Goal: Task Accomplishment & Management: Manage account settings

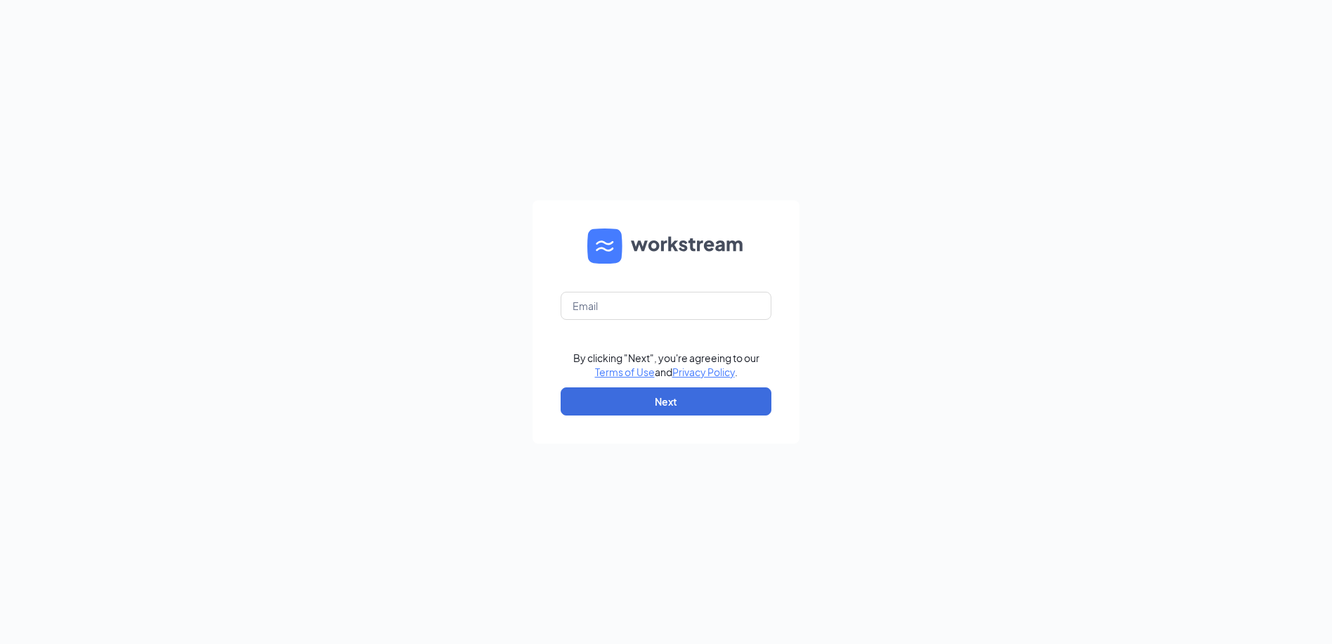
click at [603, 290] on form "By clicking "Next", you're agreeing to our Terms of Use and Privacy Policy . Ne…" at bounding box center [666, 321] width 267 height 243
click at [606, 301] on input "text" at bounding box center [666, 306] width 211 height 28
type input "[PERSON_NAME][EMAIL_ADDRESS][PERSON_NAME][DOMAIN_NAME]"
click at [642, 403] on button "Next" at bounding box center [666, 401] width 211 height 28
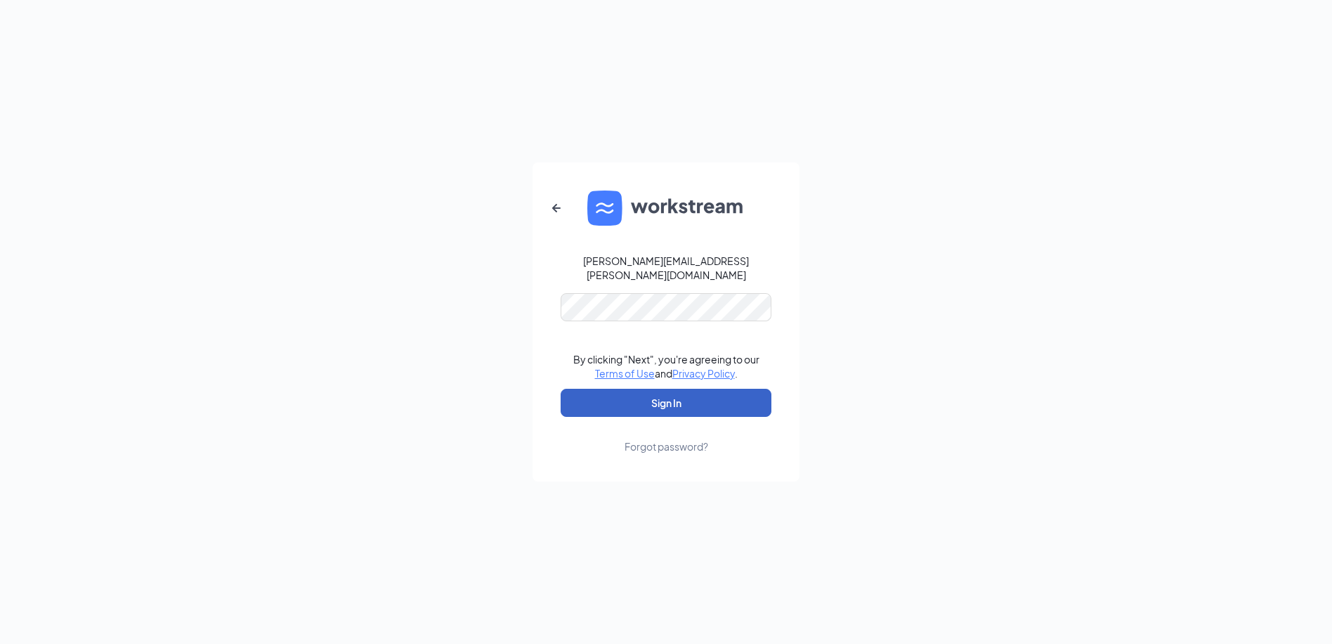
click at [634, 394] on button "Sign In" at bounding box center [666, 403] width 211 height 28
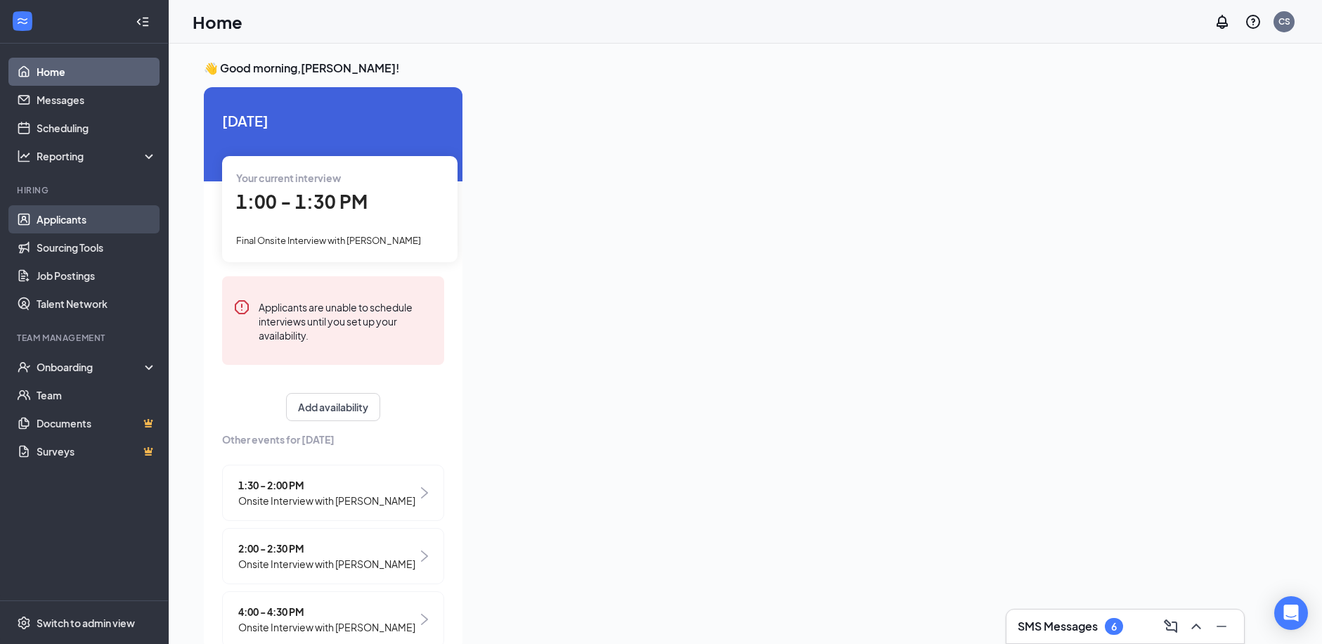
click at [72, 211] on link "Applicants" at bounding box center [97, 219] width 120 height 28
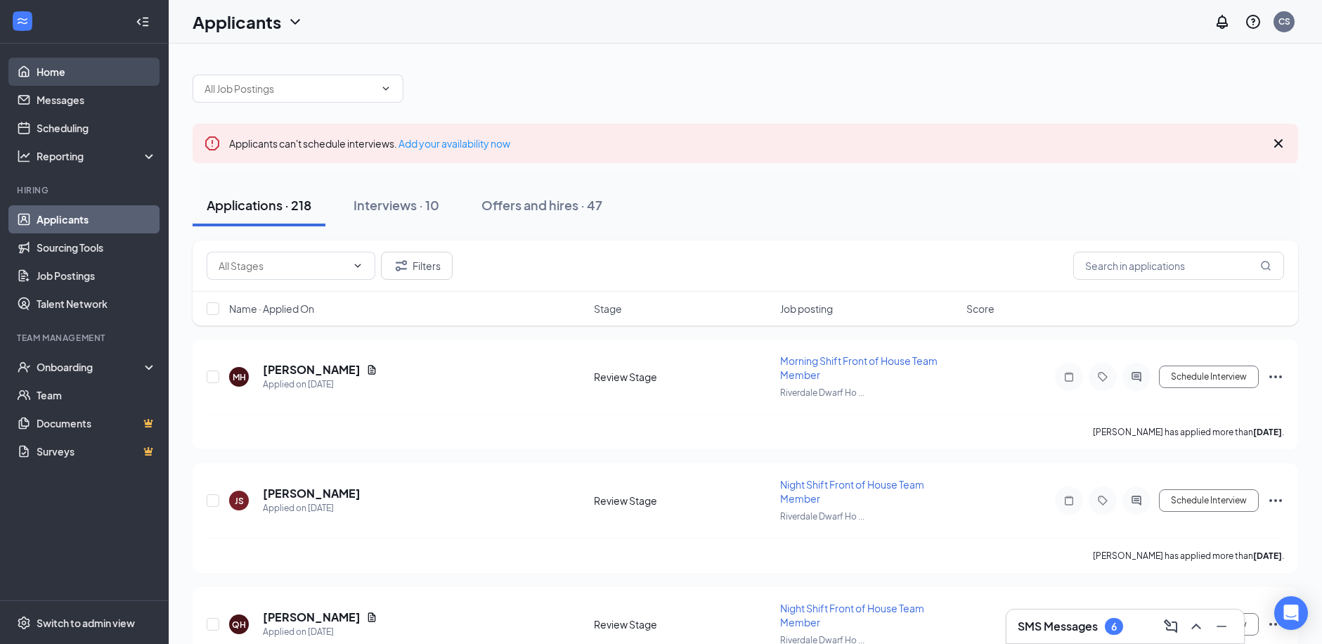
click at [141, 73] on link "Home" at bounding box center [97, 72] width 120 height 28
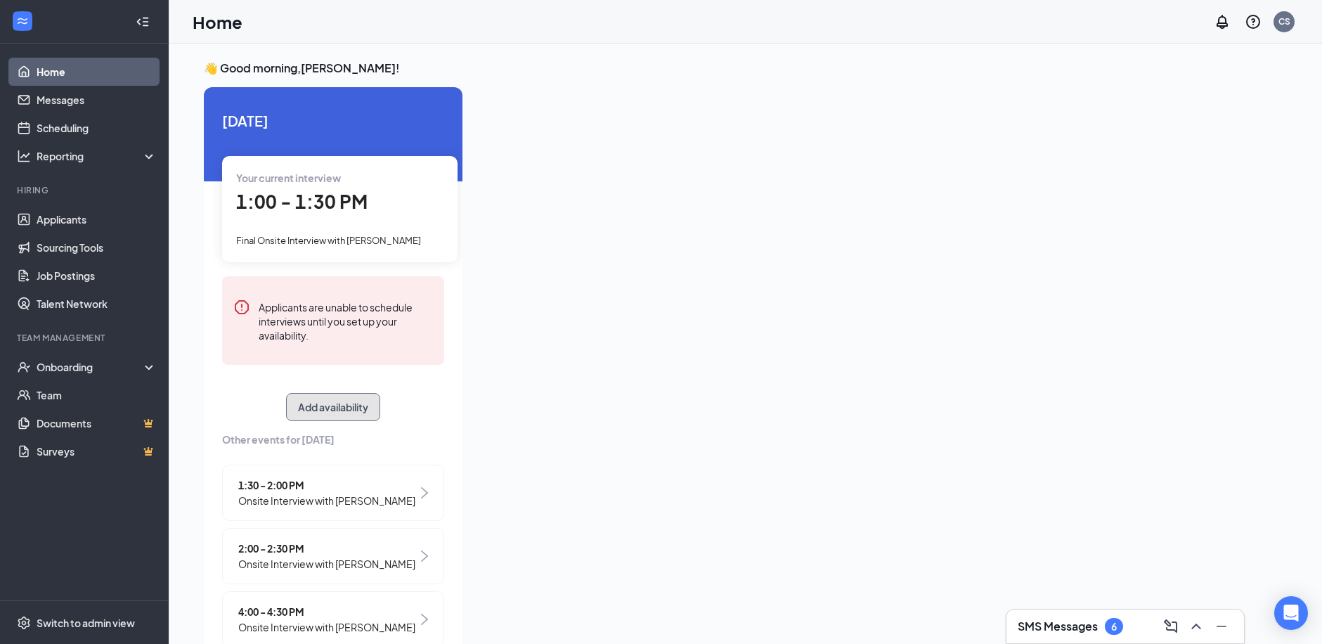
click at [331, 412] on button "Add availability" at bounding box center [333, 407] width 94 height 28
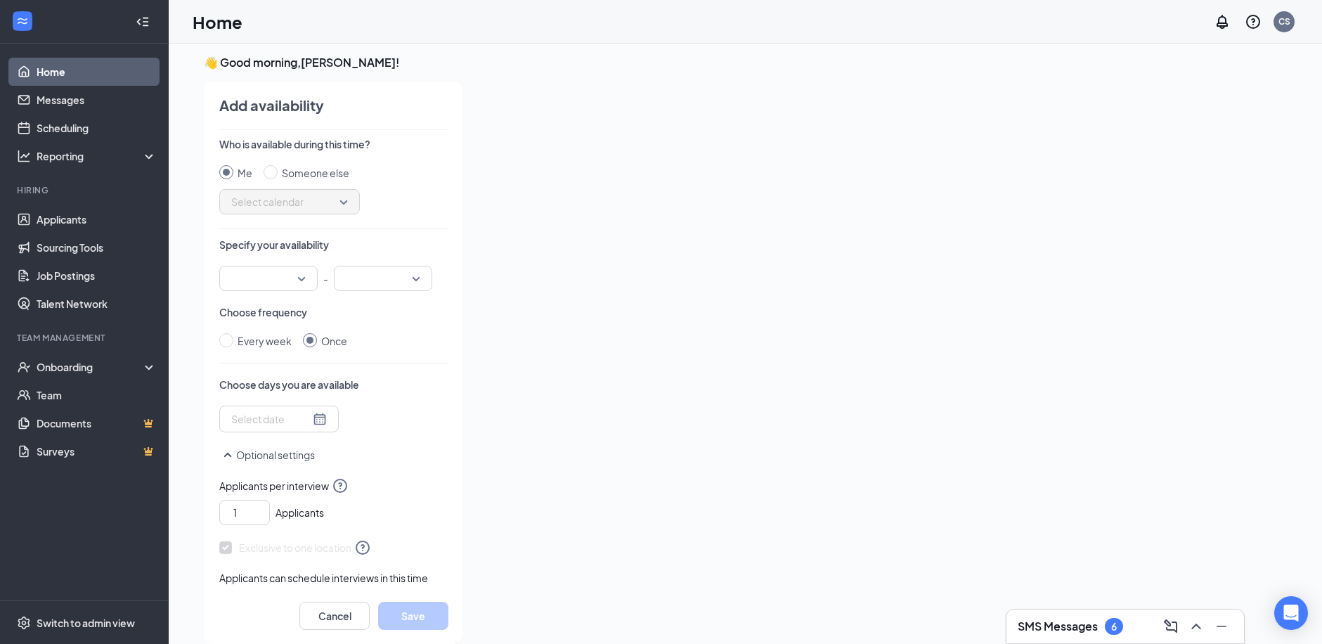
click at [301, 422] on div at bounding box center [279, 418] width 96 height 15
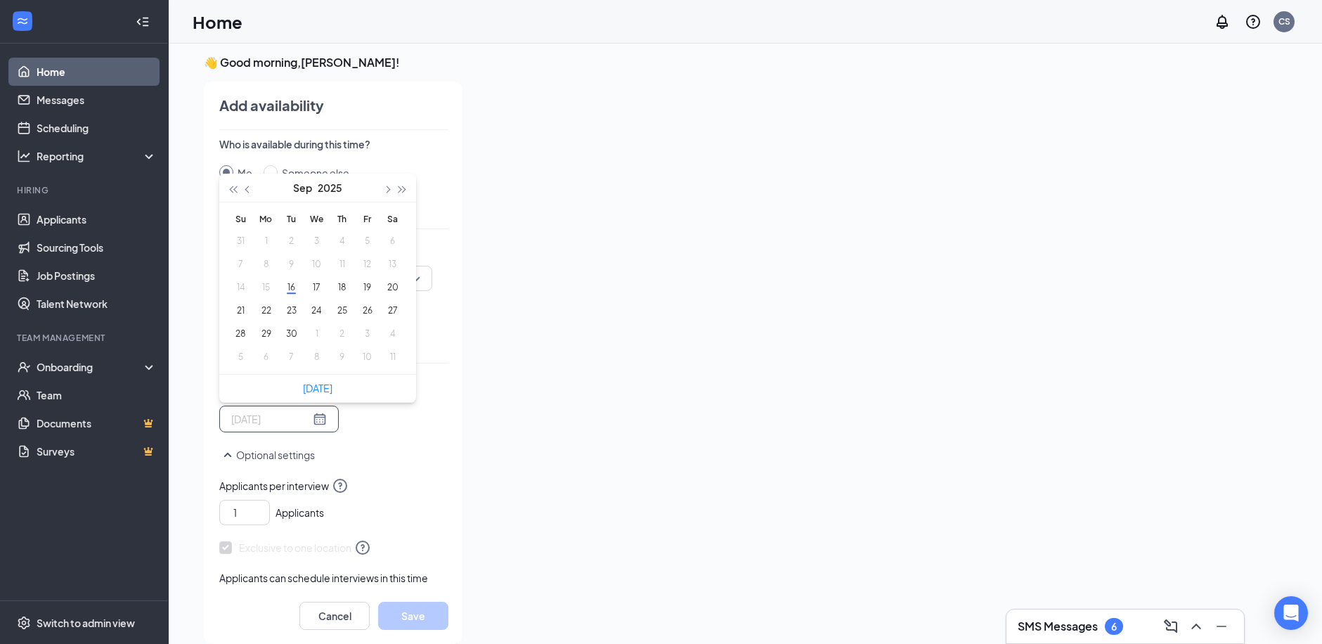
type input "[DATE]"
click at [312, 293] on button "17" at bounding box center [317, 287] width 26 height 15
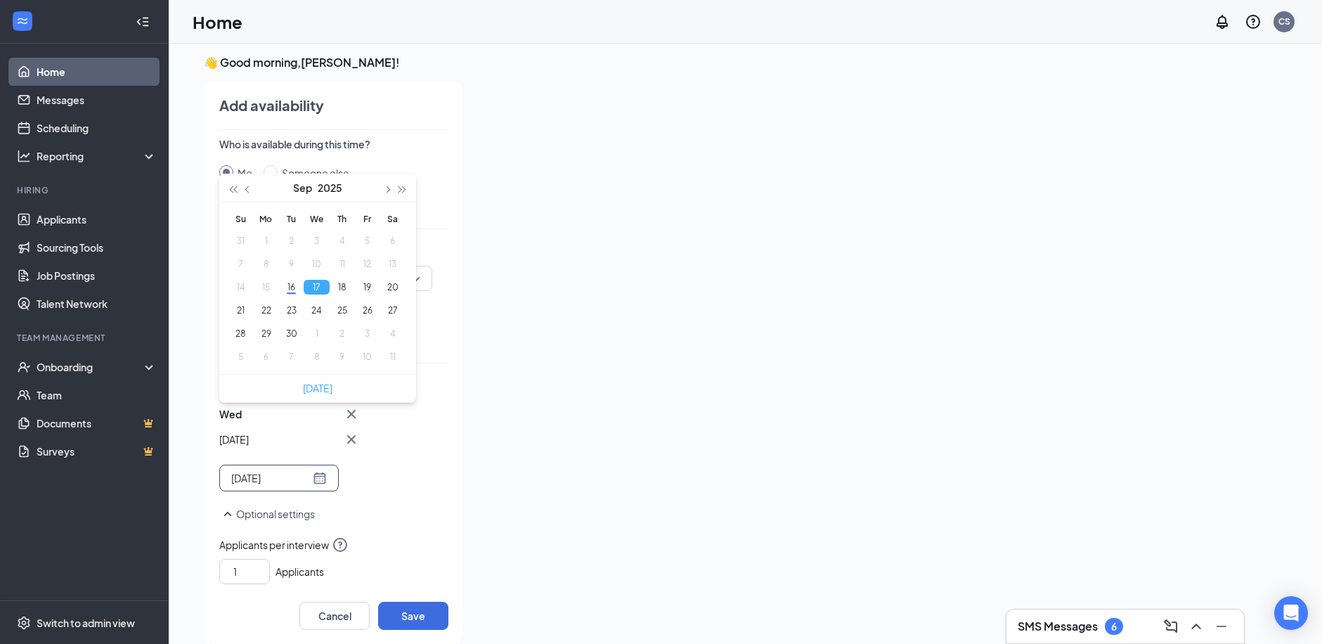
type input "[DATE]"
click at [361, 438] on div "Wed Sep [DATE] Mo Tu We Th Fr Sa 31 1 2 3 4 5 6 7 8 9 10 11 12 13 14 15 16 17 1…" at bounding box center [333, 448] width 229 height 86
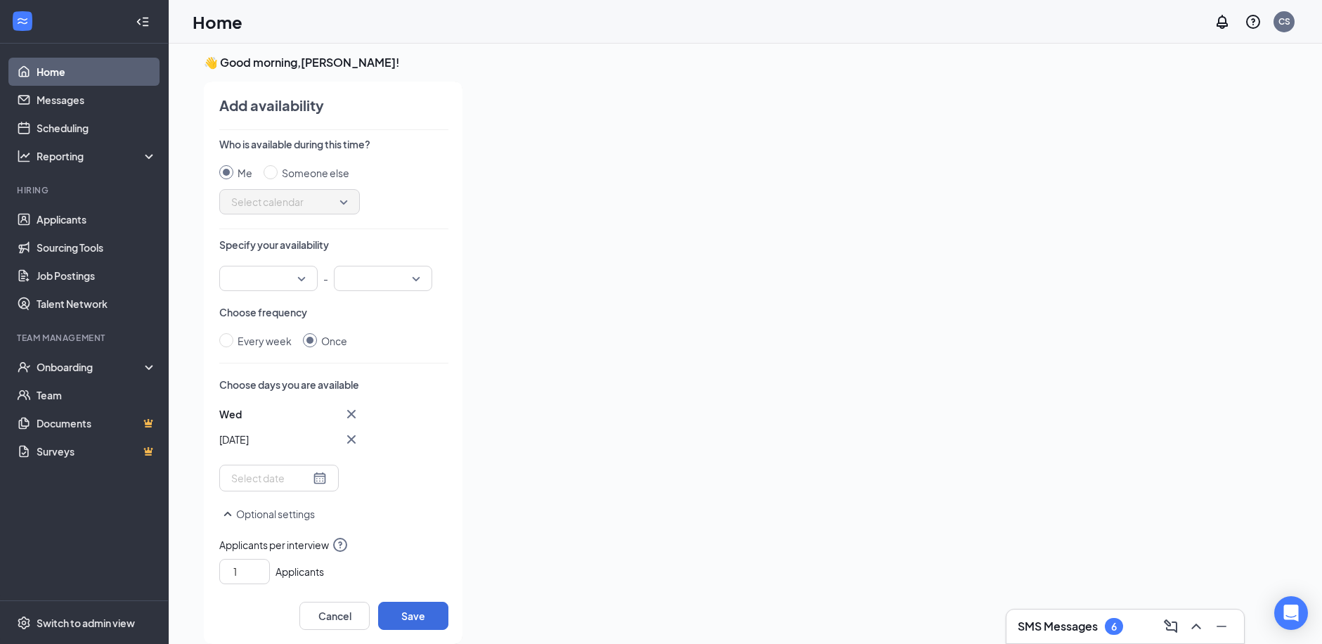
click at [281, 276] on input "search" at bounding box center [264, 278] width 72 height 24
click at [264, 316] on span "12:30 PM" at bounding box center [268, 315] width 76 height 15
click at [356, 285] on input "search" at bounding box center [378, 278] width 72 height 24
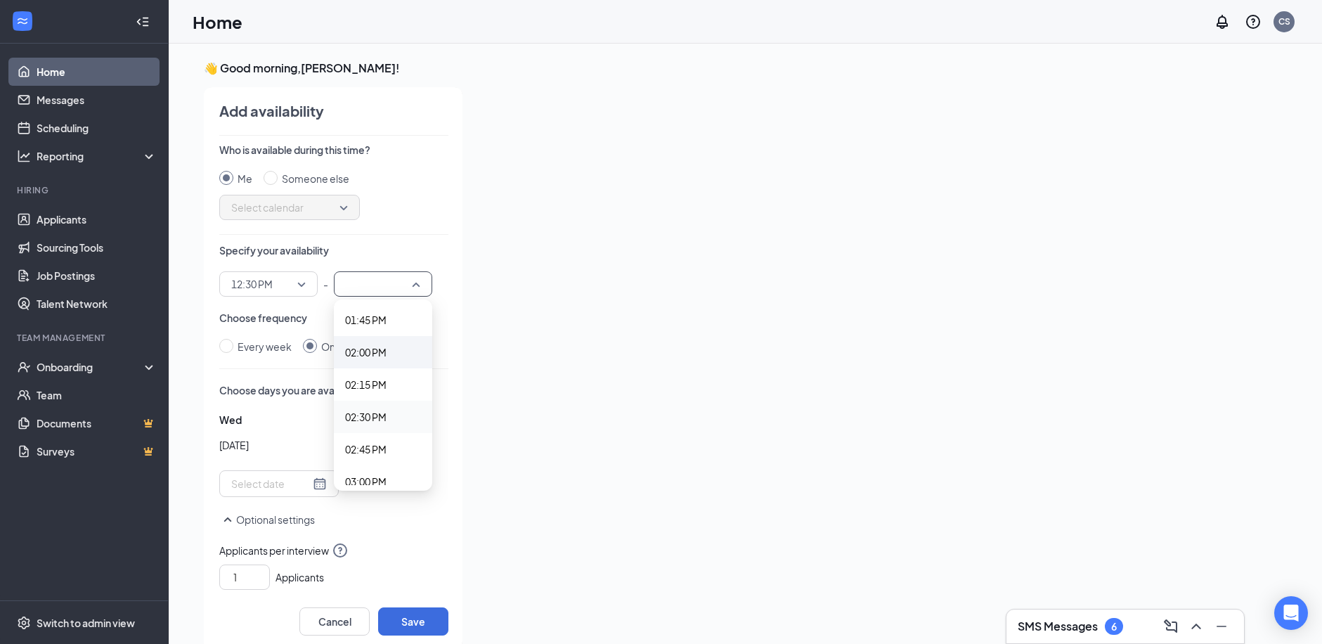
scroll to position [1757, 0]
click at [357, 318] on div "01:30 PM" at bounding box center [383, 310] width 98 height 32
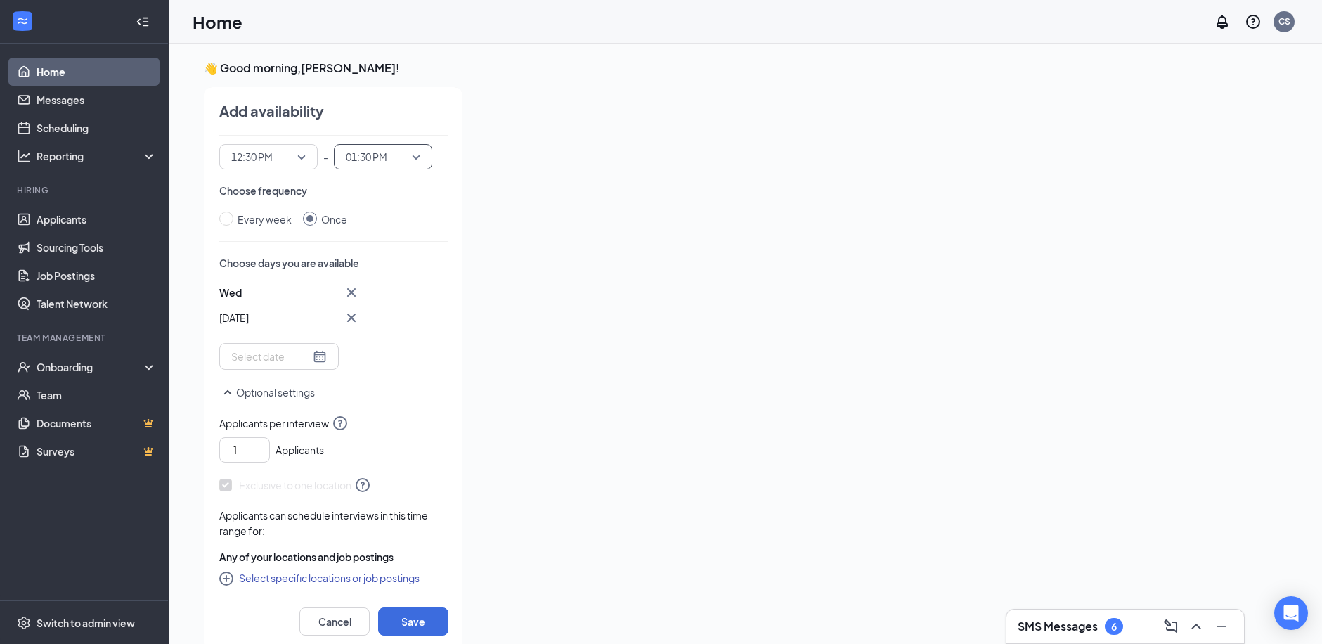
scroll to position [129, 0]
click at [401, 616] on button "Save" at bounding box center [413, 621] width 70 height 28
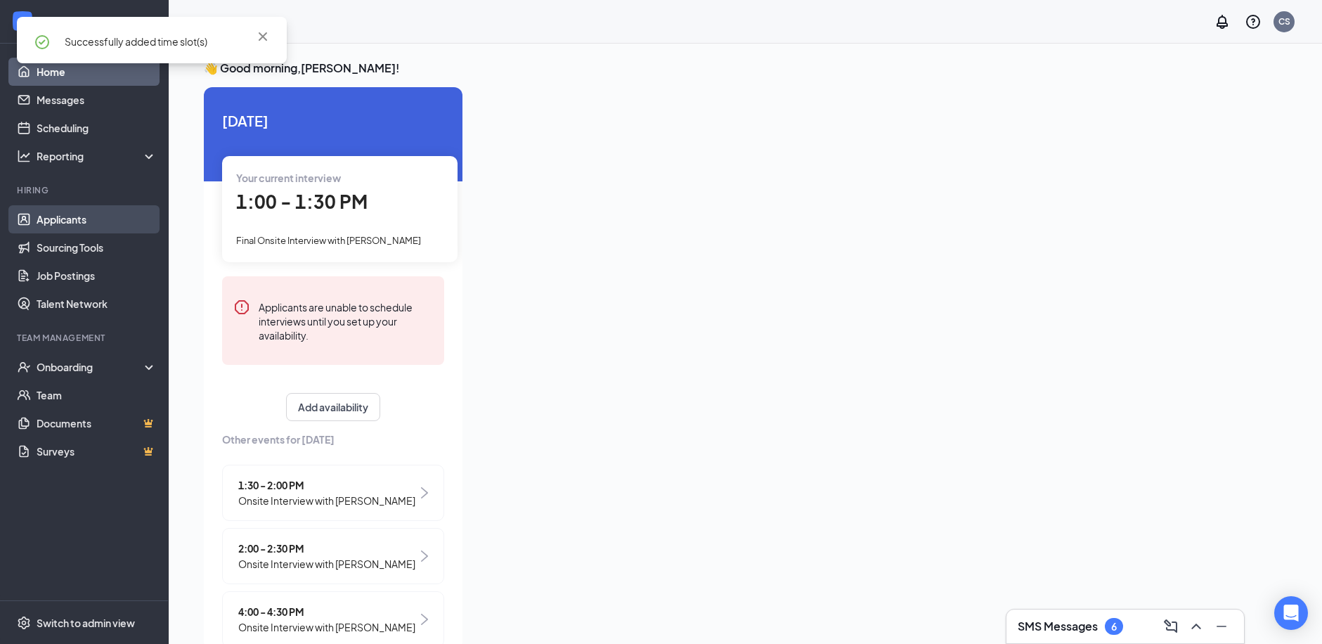
click at [46, 217] on link "Applicants" at bounding box center [97, 219] width 120 height 28
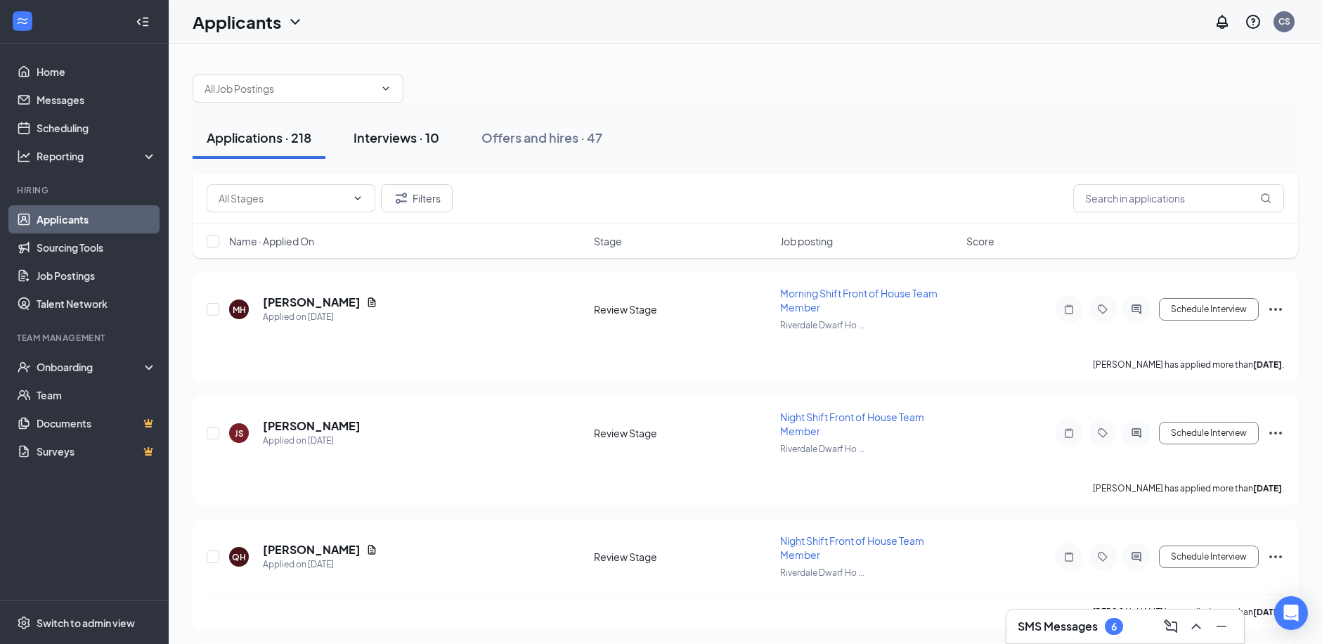
click at [436, 148] on button "Interviews · 10" at bounding box center [396, 138] width 114 height 42
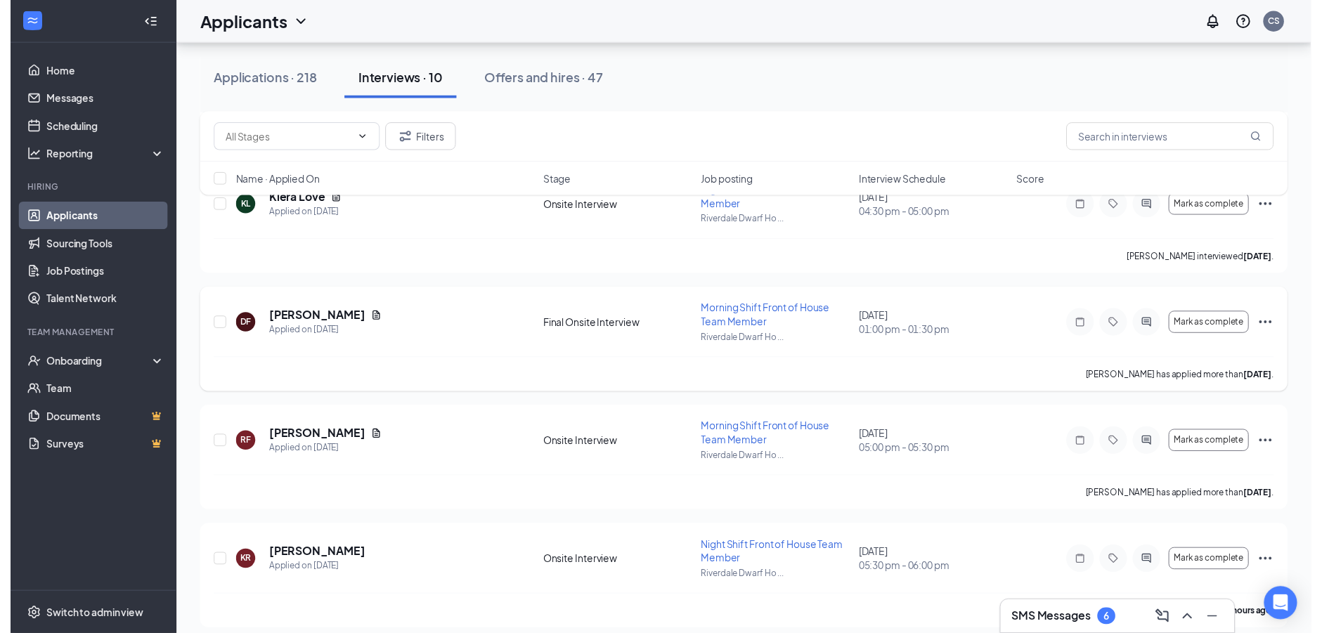
scroll to position [703, 0]
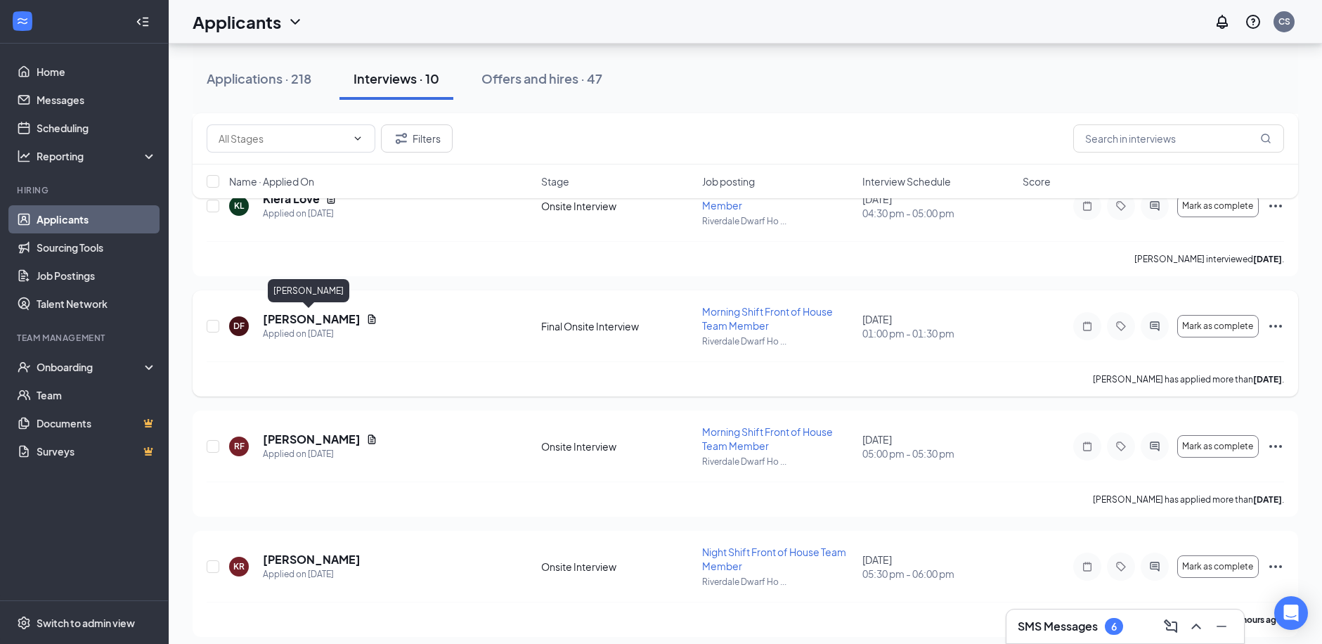
click at [331, 315] on h5 "Donald Foster" at bounding box center [312, 318] width 98 height 15
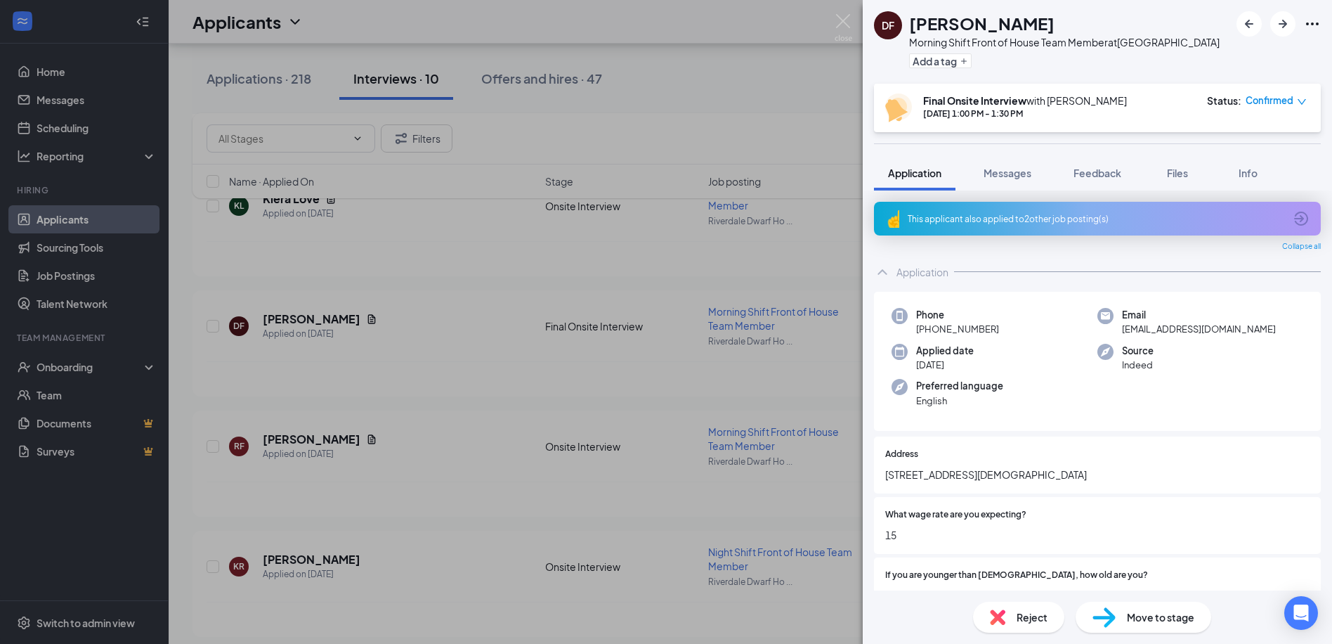
click at [1148, 618] on span "Move to stage" at bounding box center [1160, 616] width 67 height 15
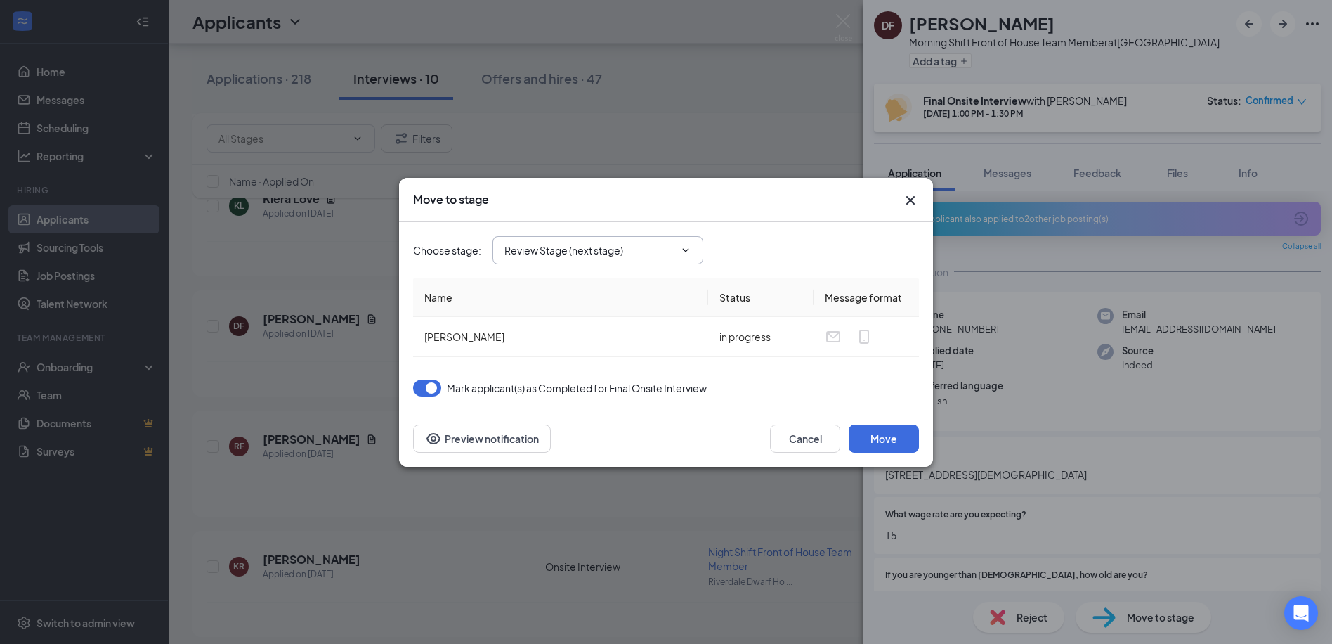
click at [550, 253] on input "Review Stage (next stage)" at bounding box center [590, 249] width 170 height 15
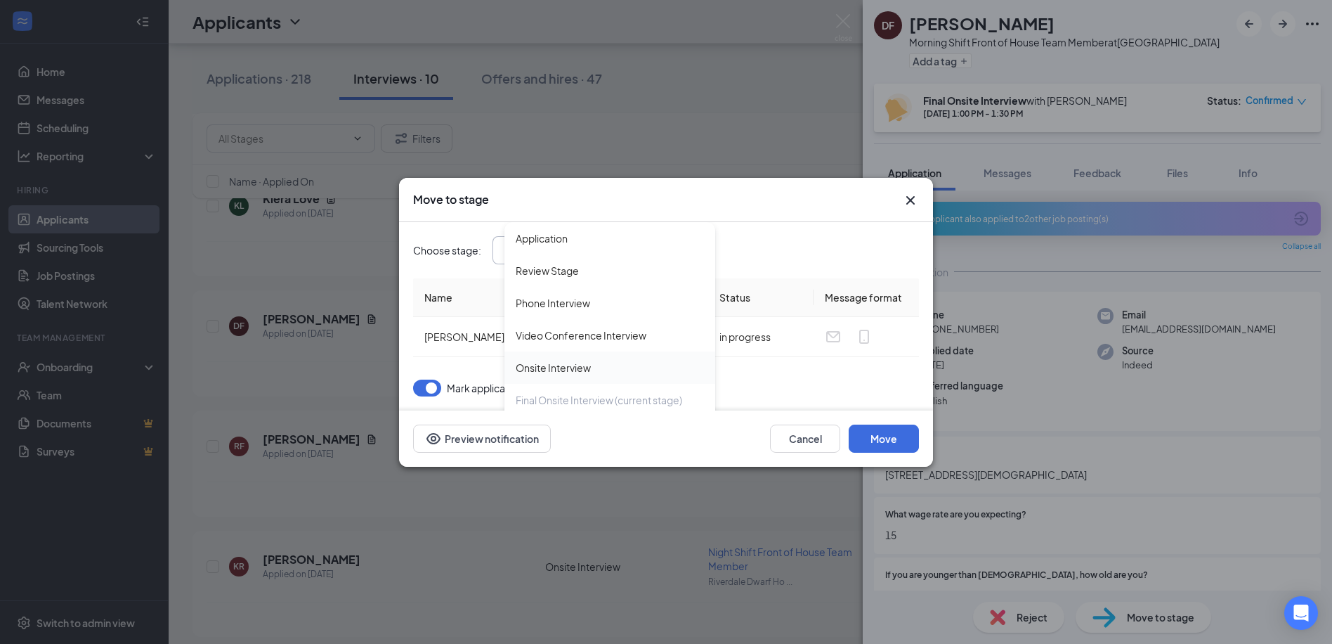
click at [568, 367] on div "Onsite Interview" at bounding box center [553, 367] width 75 height 15
type input "Onsite Interview"
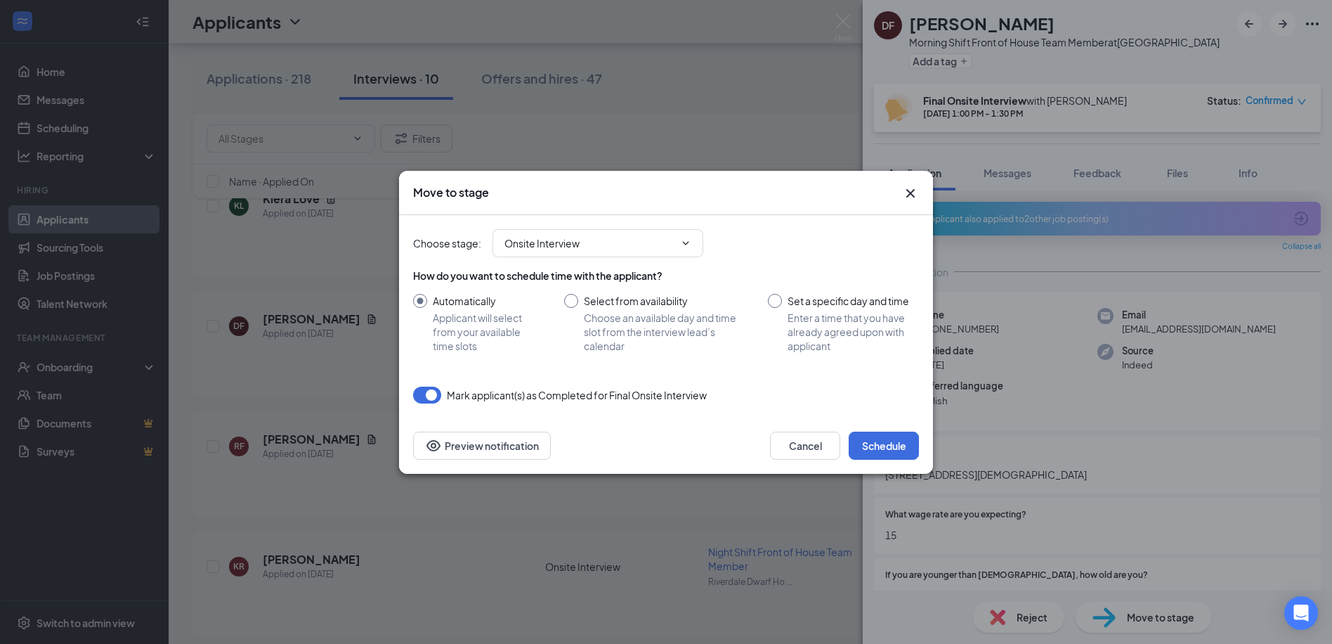
click at [632, 302] on input "Select from availability Choose an available day and time slot from the intervi…" at bounding box center [652, 323] width 176 height 59
radio input "true"
radio input "false"
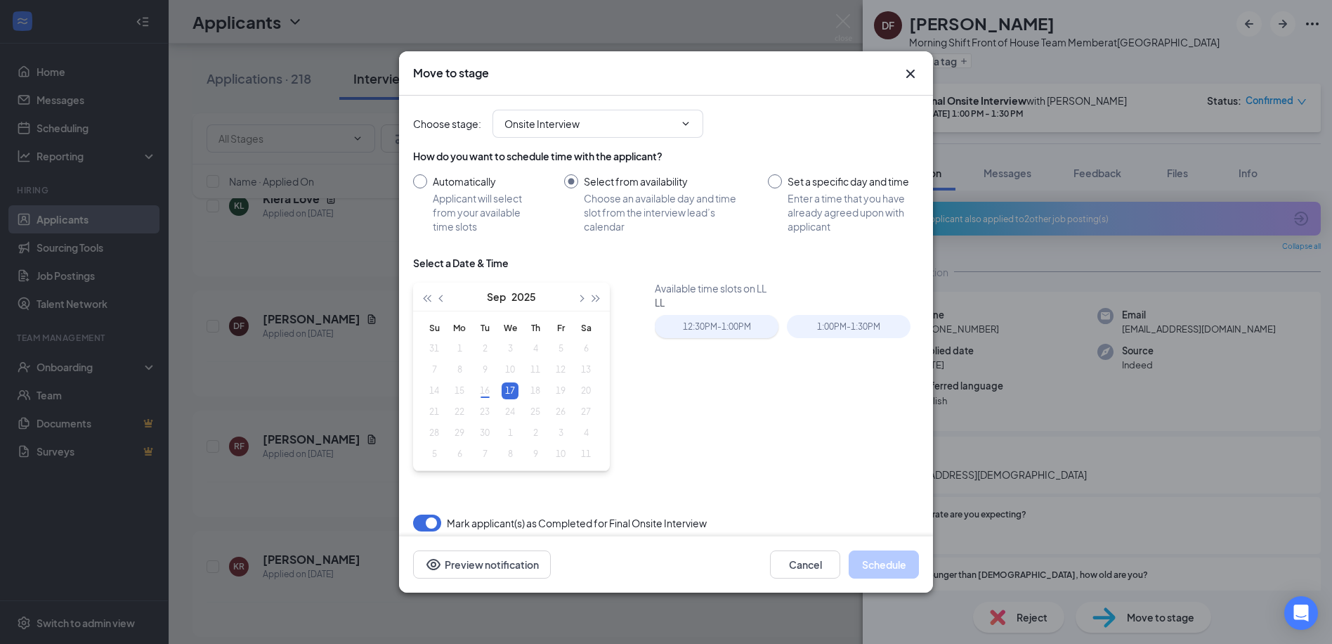
click at [726, 330] on div "12:30PM - 1:00PM" at bounding box center [717, 326] width 124 height 23
click at [893, 557] on button "Schedule" at bounding box center [884, 564] width 70 height 28
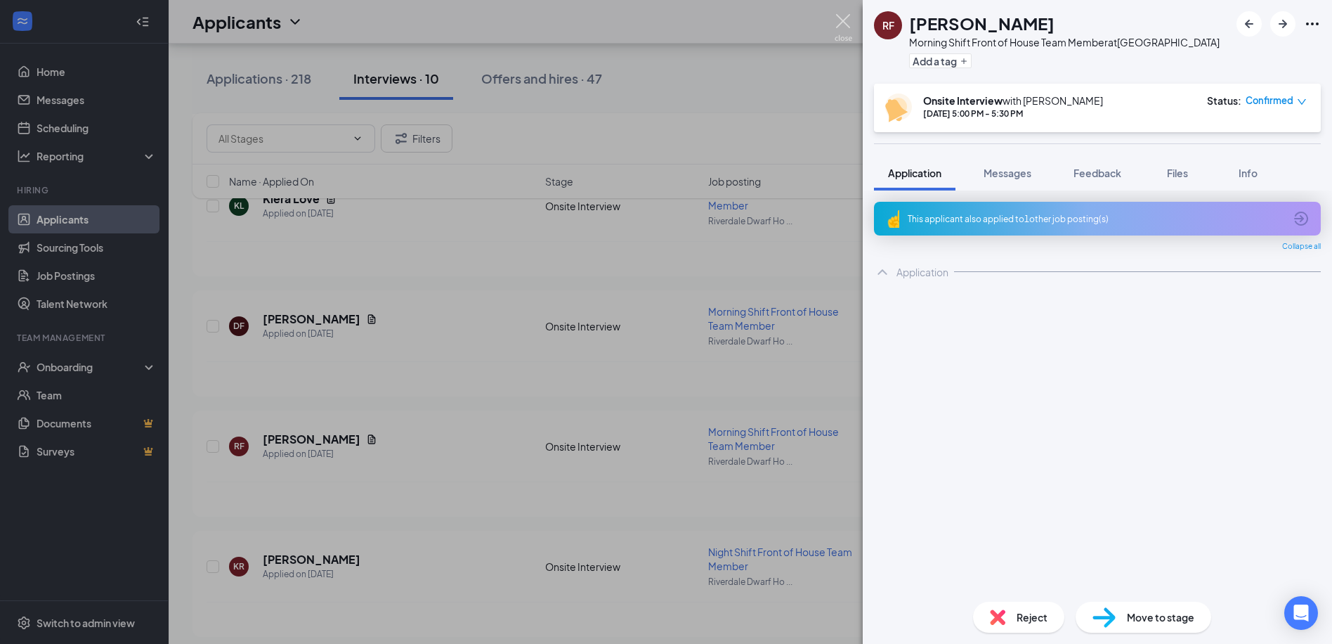
click at [844, 19] on img at bounding box center [844, 27] width 18 height 27
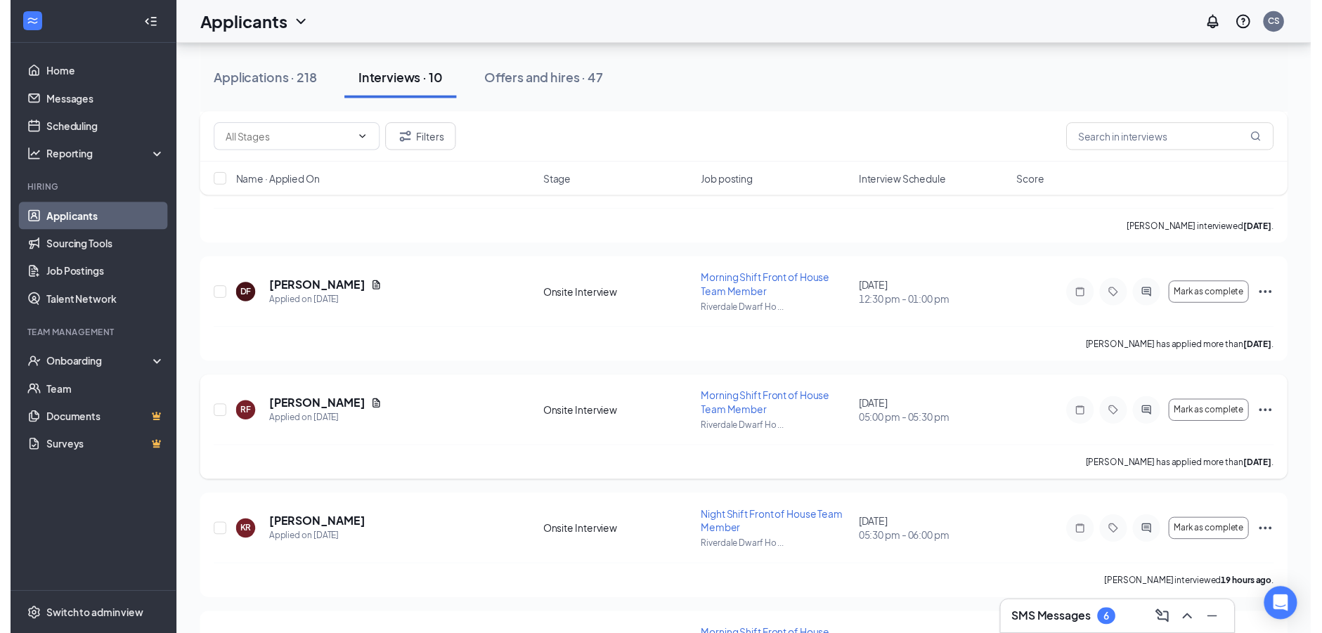
scroll to position [833, 0]
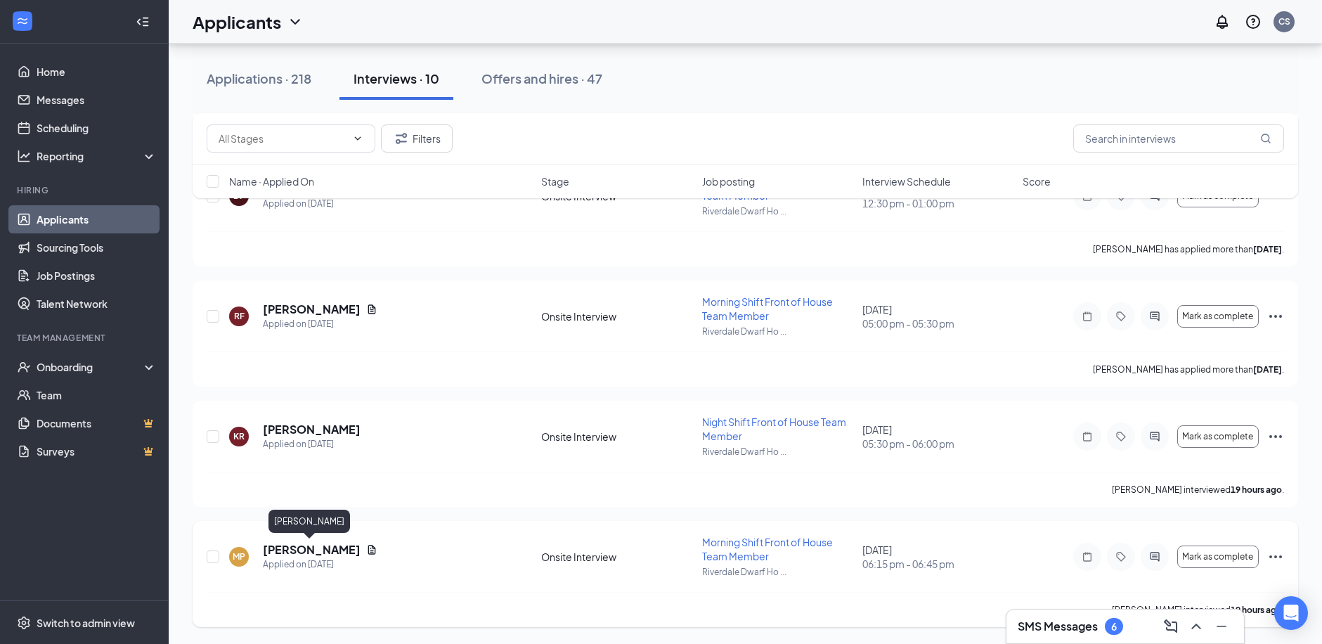
click at [318, 555] on h5 "Malik Peterson" at bounding box center [312, 549] width 98 height 15
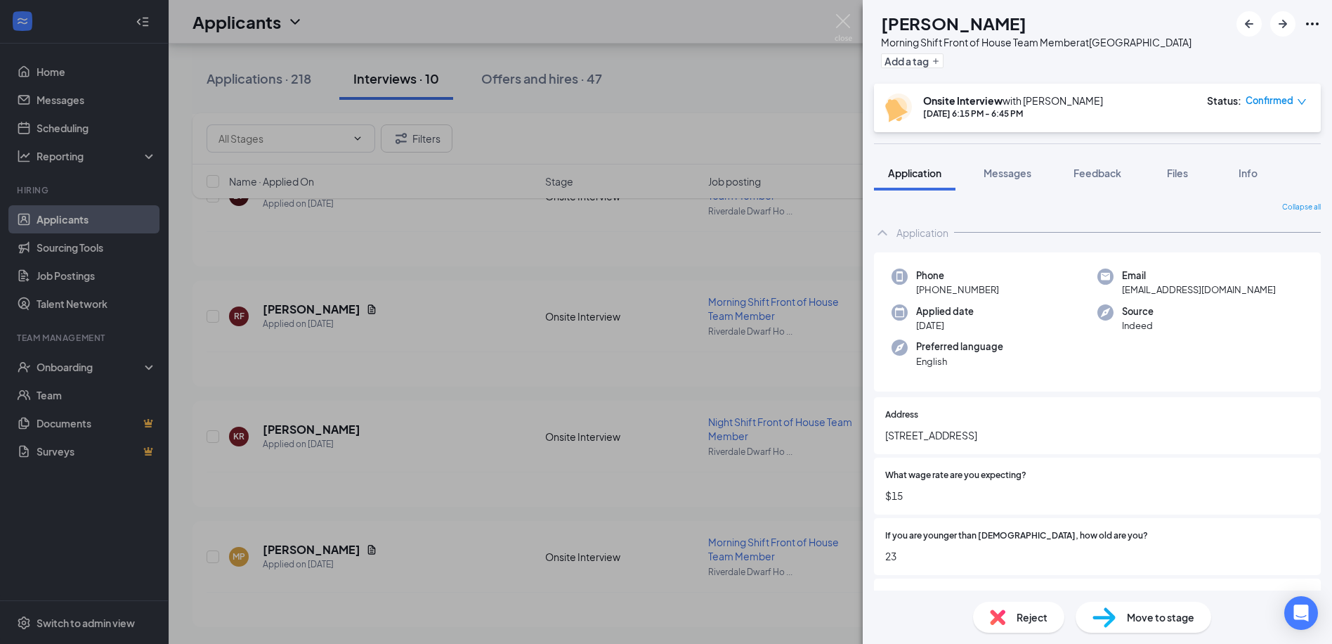
click at [1115, 612] on div "Move to stage" at bounding box center [1144, 617] width 136 height 31
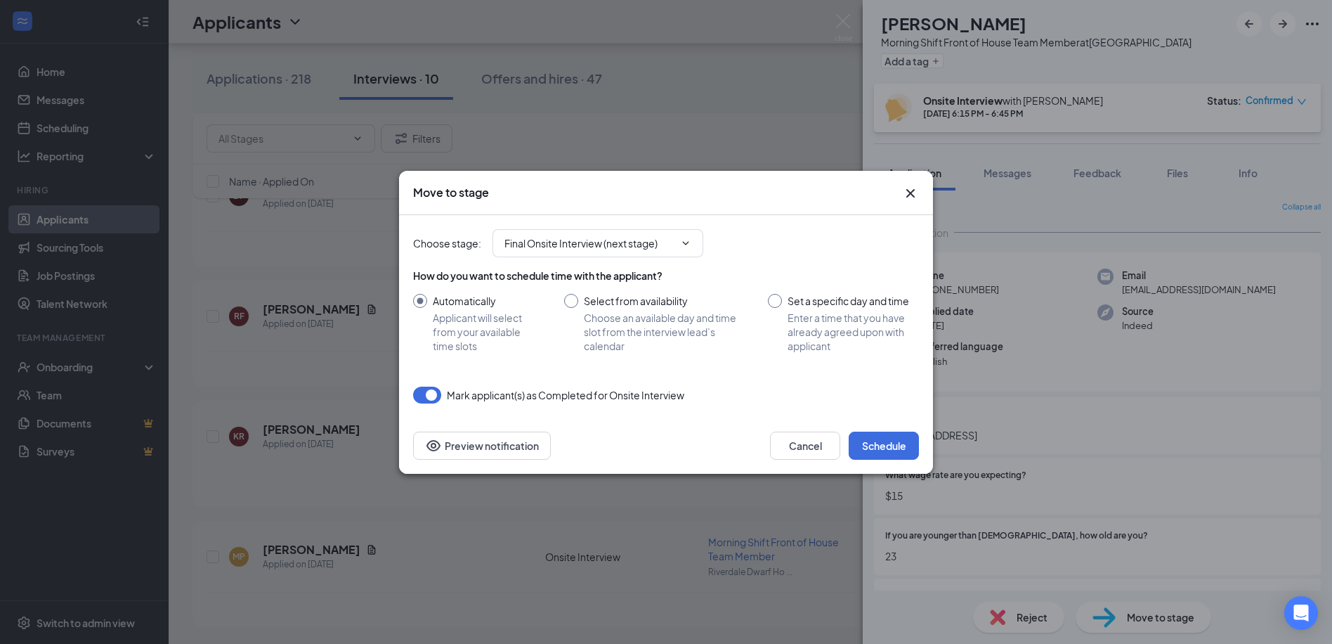
click at [546, 260] on div "Choose stage : Final Onsite Interview (next stage)" at bounding box center [666, 243] width 506 height 56
click at [554, 249] on input "Final Onsite Interview (next stage)" at bounding box center [590, 242] width 170 height 15
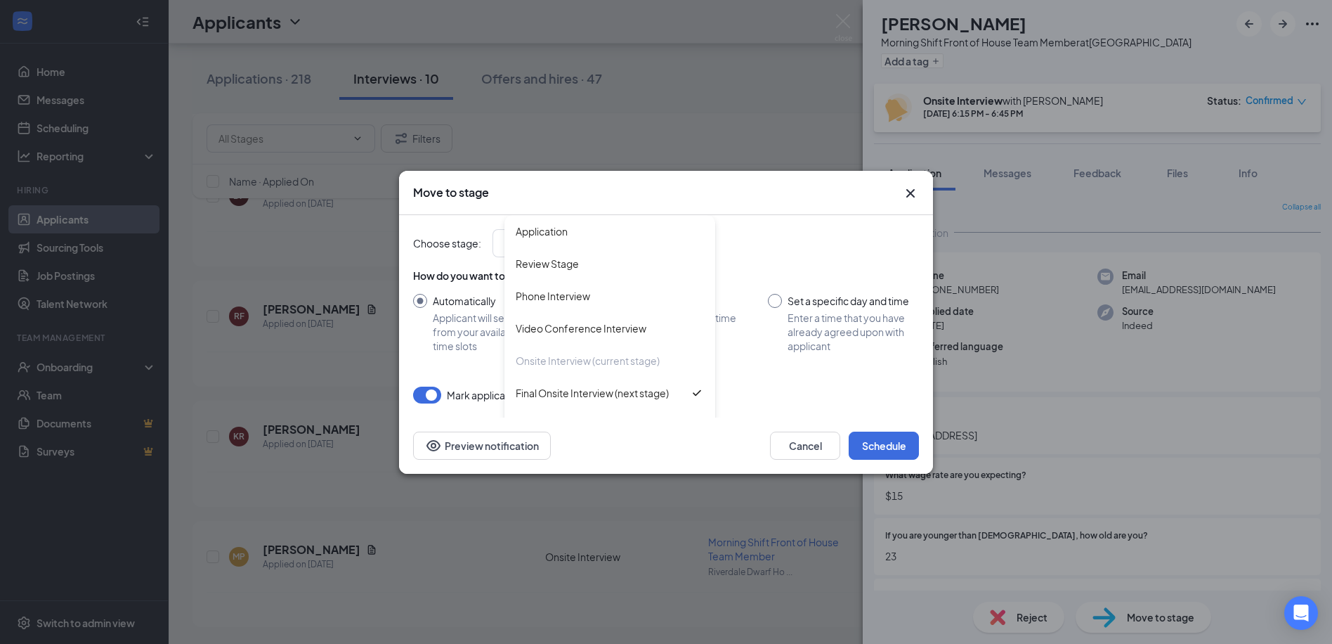
click at [779, 264] on div "How do you want to schedule time with the applicant? Automatically Applicant wi…" at bounding box center [666, 313] width 506 height 101
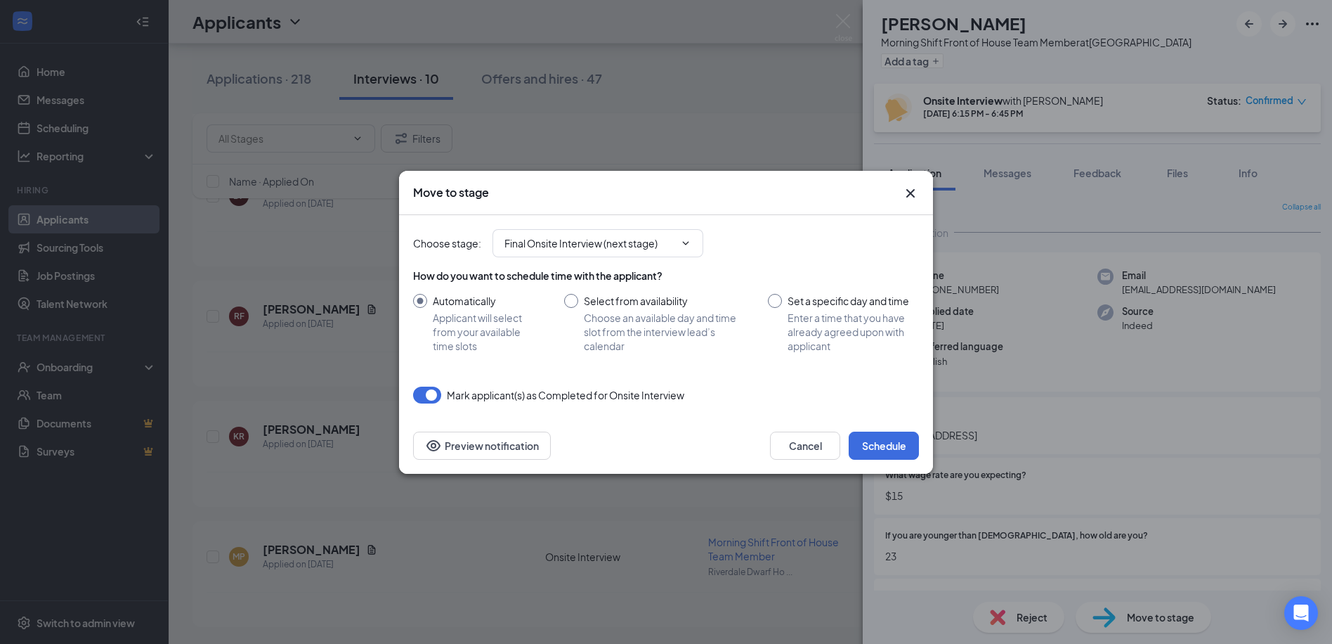
click at [657, 299] on input "Select from availability Choose an available day and time slot from the intervi…" at bounding box center [652, 323] width 176 height 59
radio input "true"
radio input "false"
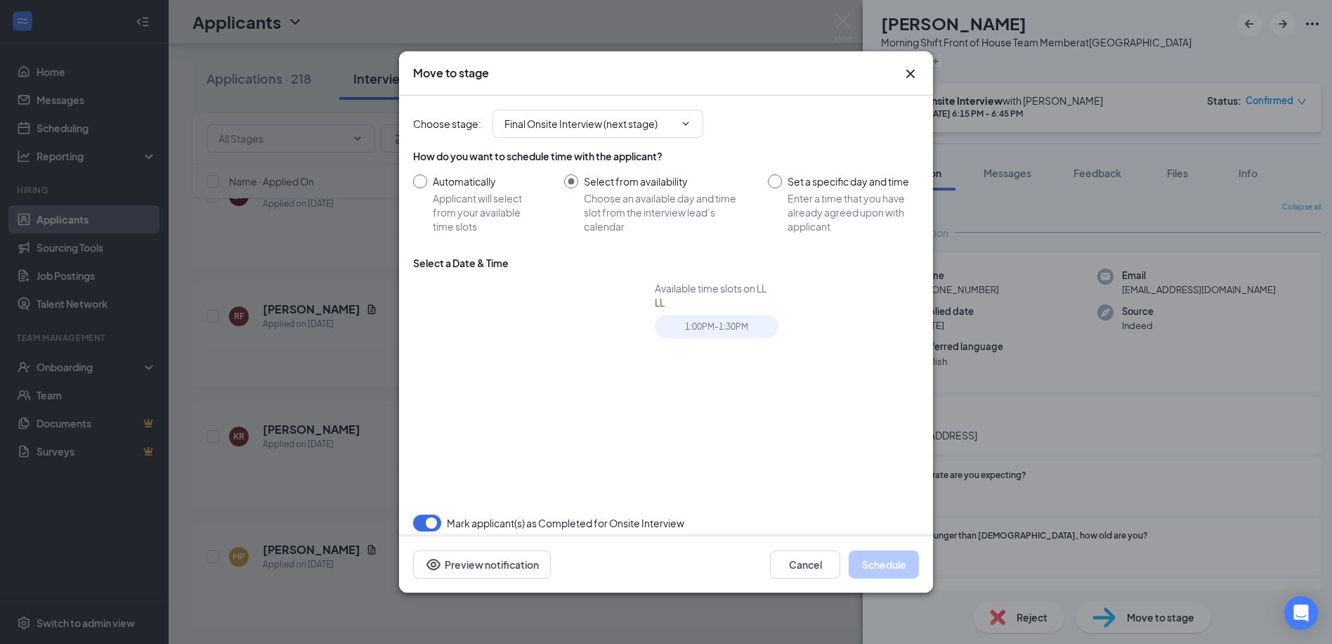
type input "Sep 17, 2025"
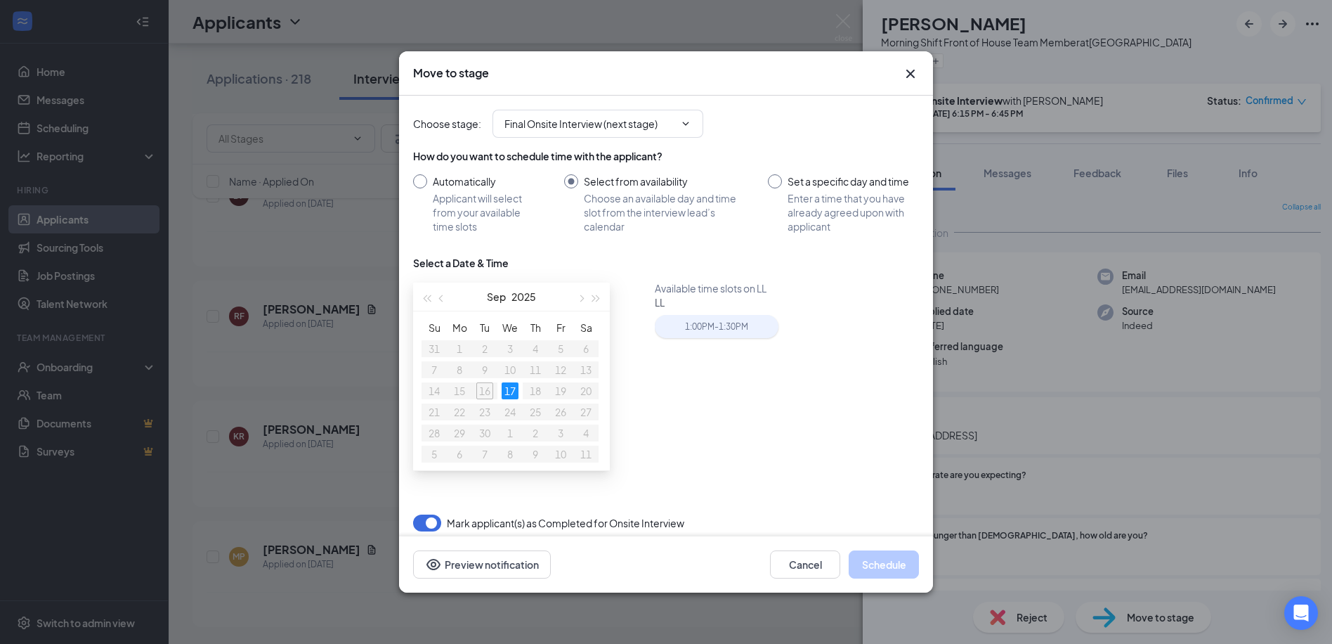
click at [683, 330] on div "1:00PM - 1:30PM" at bounding box center [717, 326] width 124 height 23
click at [628, 125] on input "Final Onsite Interview (next stage)" at bounding box center [590, 123] width 170 height 15
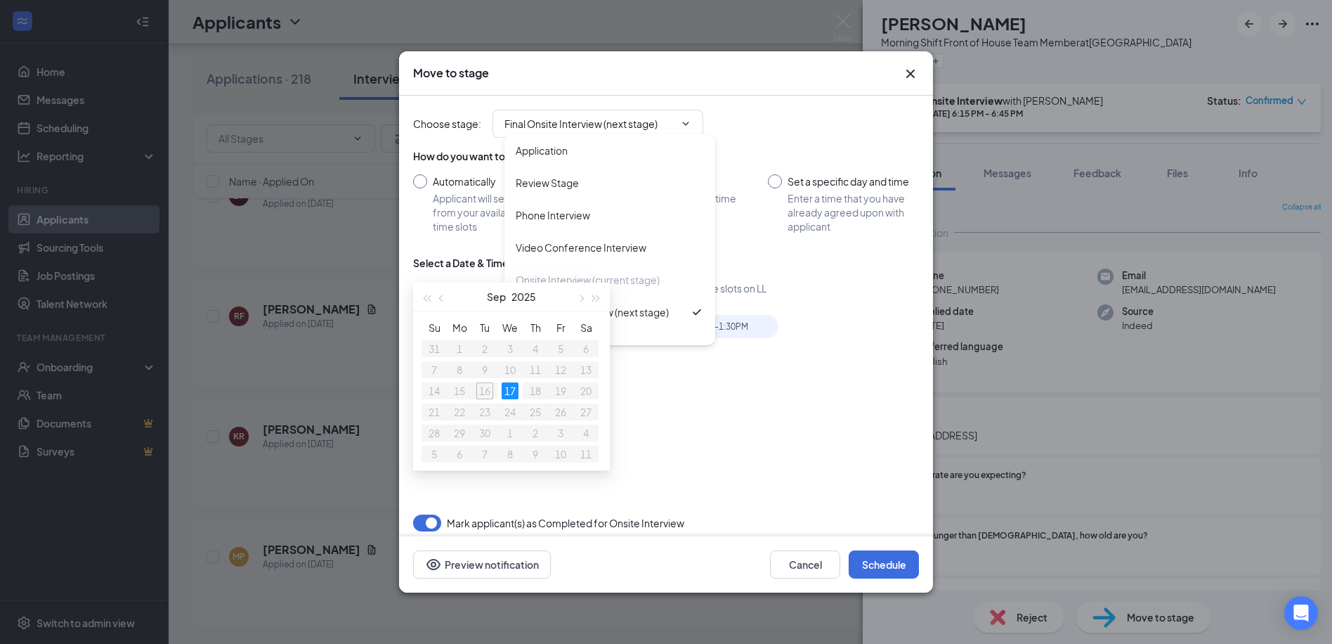
click at [779, 256] on div "Select a Date & Time" at bounding box center [666, 268] width 506 height 25
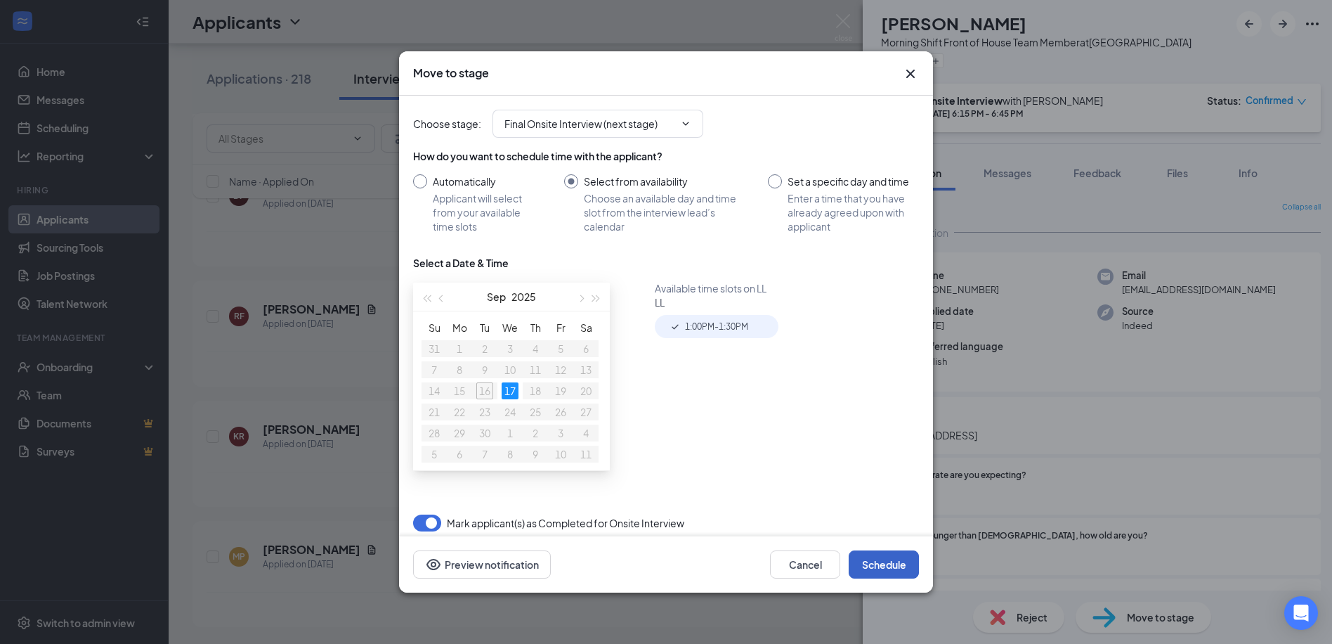
click at [899, 578] on button "Schedule" at bounding box center [884, 564] width 70 height 28
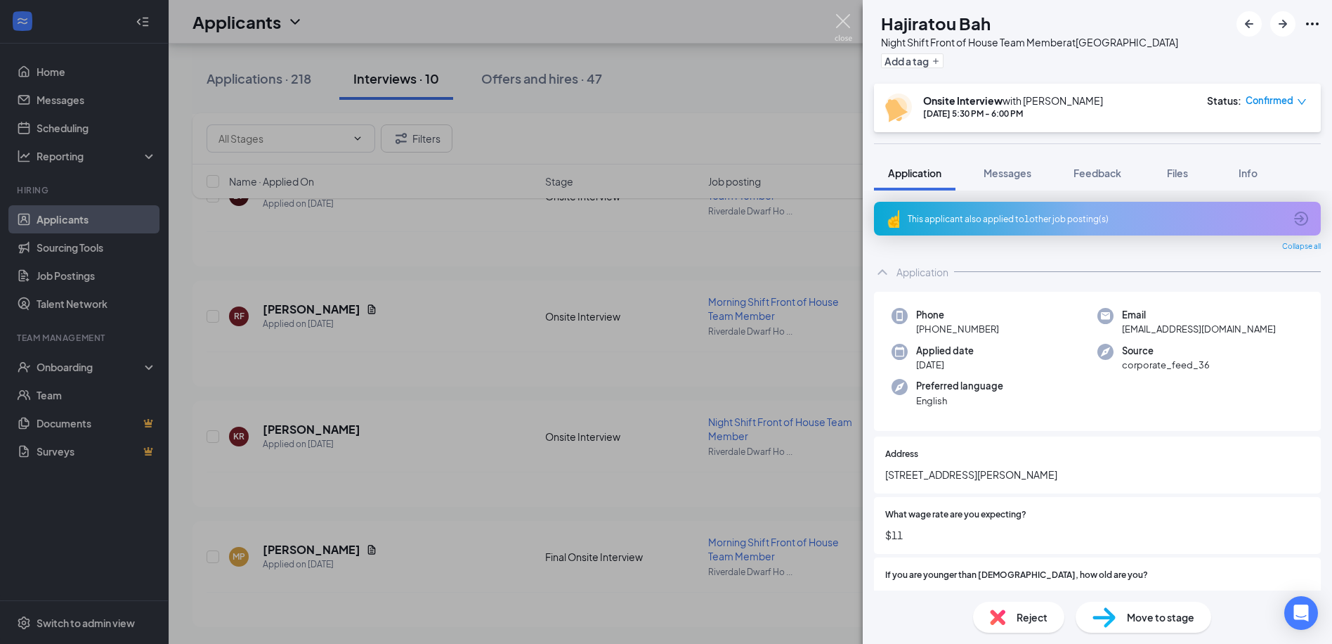
click at [846, 18] on img at bounding box center [844, 27] width 18 height 27
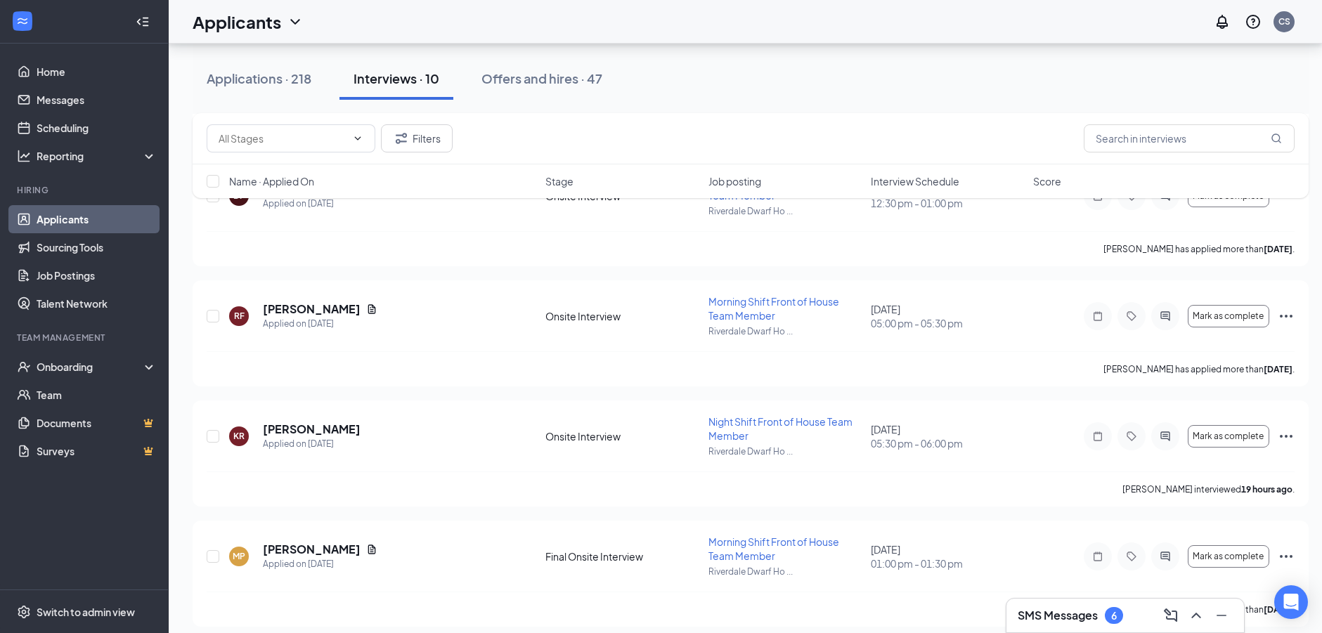
click at [1192, 603] on div "SMS Messages 6" at bounding box center [1125, 616] width 238 height 34
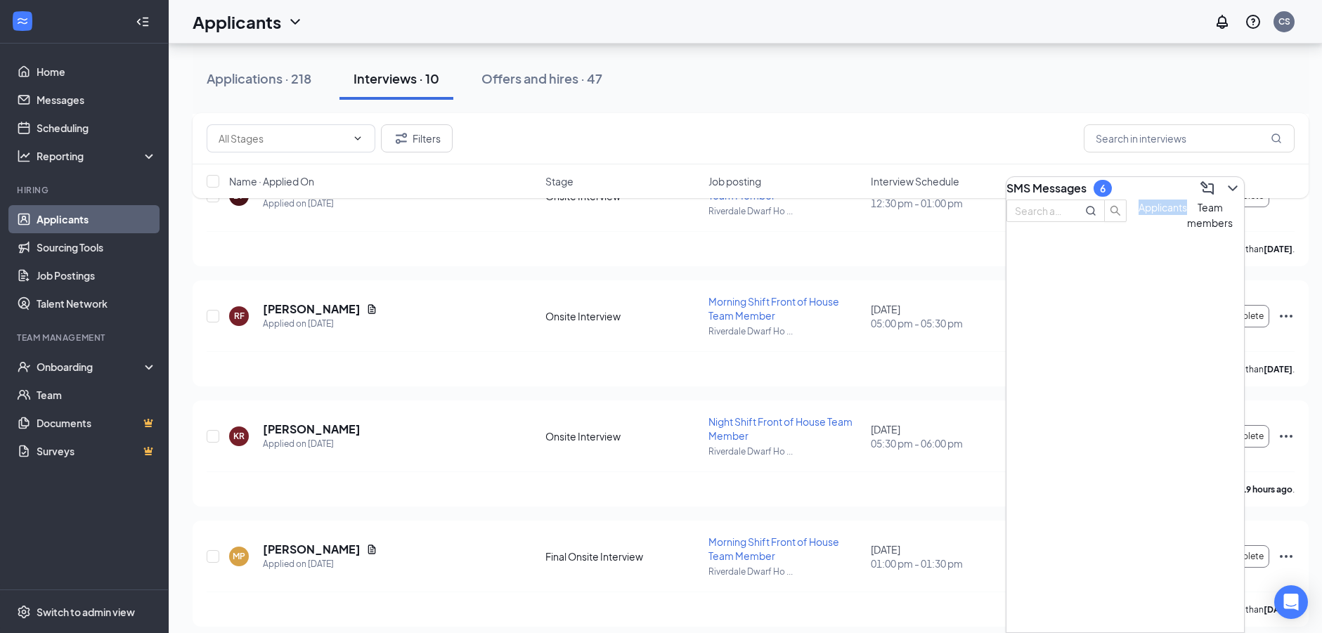
click at [1192, 603] on div "Applicants Team members" at bounding box center [1125, 416] width 238 height 433
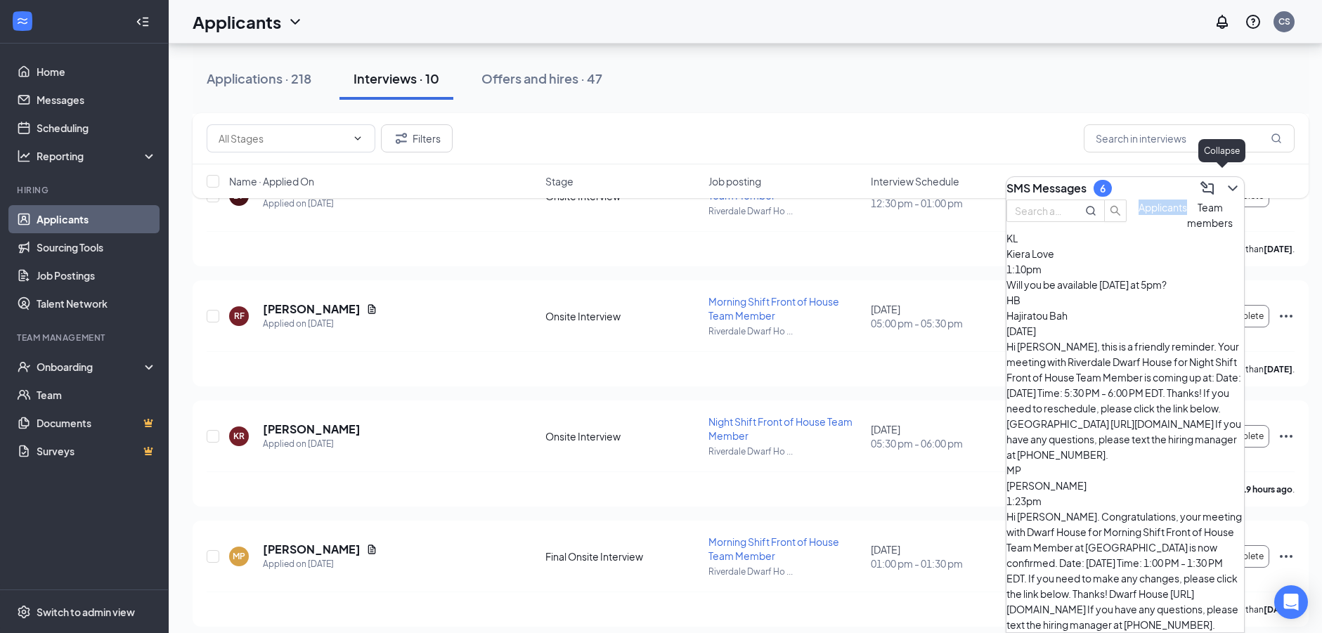
click at [1224, 188] on icon "ChevronDown" at bounding box center [1232, 188] width 17 height 17
